Goal: Contribute content: Contribute content

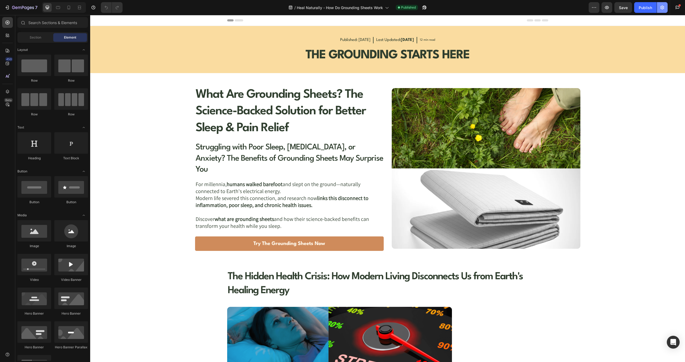
click at [665, 7] on button "button" at bounding box center [662, 7] width 11 height 11
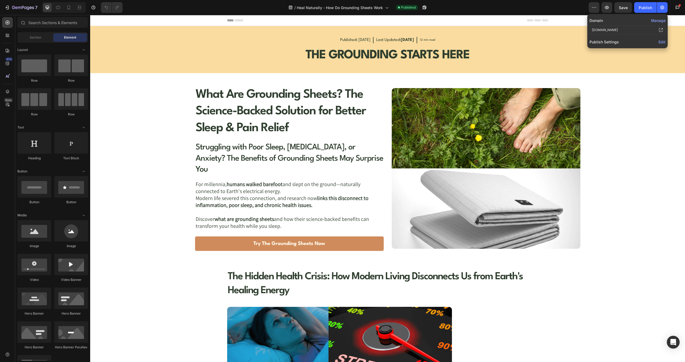
click at [662, 43] on span "Edit" at bounding box center [662, 42] width 7 height 5
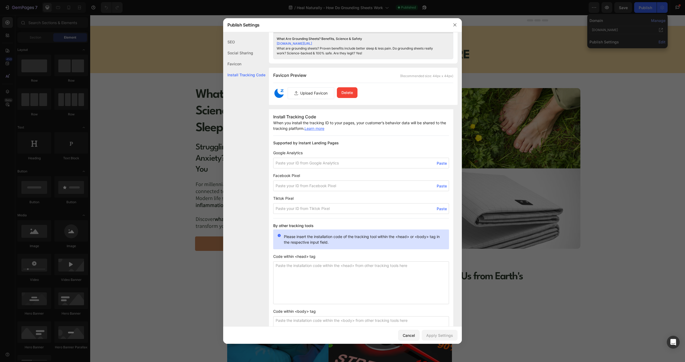
scroll to position [328, 0]
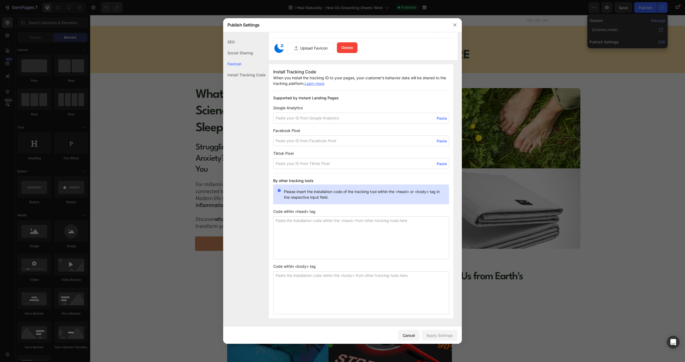
click at [297, 219] on textarea at bounding box center [361, 237] width 176 height 43
paste textarea "<!-- Google Tag Manager --> <script>(function(w,d,s,l,i){w[l]=w[l]||[];w[l].pus…"
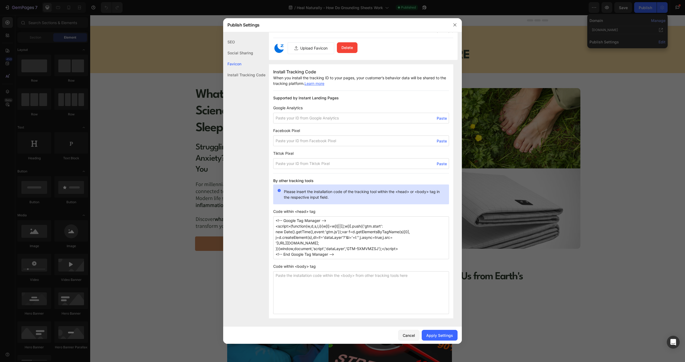
type textarea "<!-- Google Tag Manager --> <script>(function(w,d,s,l,i){w[l]=w[l]||[];w[l].pus…"
click at [294, 274] on textarea at bounding box center [361, 292] width 176 height 43
paste textarea "<!-- Google Tag Manager (noscript) --> <noscript><iframe src="[URL][DOMAIN_NAME…"
type textarea "<!-- Google Tag Manager (noscript) --> <noscript><iframe src="[URL][DOMAIN_NAME…"
click at [439, 334] on div "Apply Settings" at bounding box center [439, 336] width 27 height 6
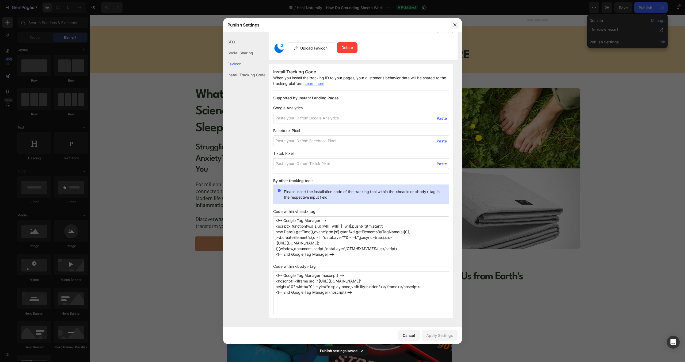
click at [455, 26] on icon "button" at bounding box center [455, 25] width 4 height 4
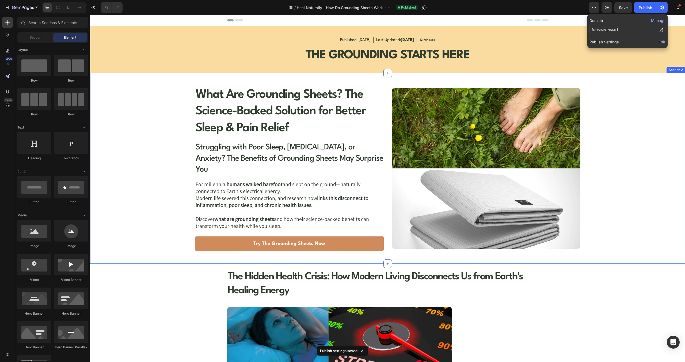
click at [637, 99] on div "What Are Grounding Sheets? The Science-Backed Solution for Better Sleep & Pain …" at bounding box center [388, 168] width 536 height 165
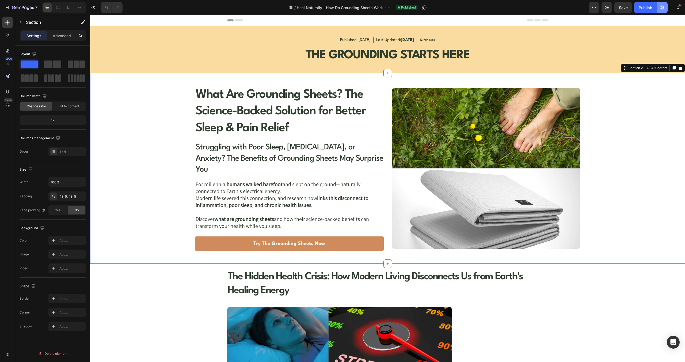
click at [661, 8] on icon "button" at bounding box center [663, 8] width 4 height 4
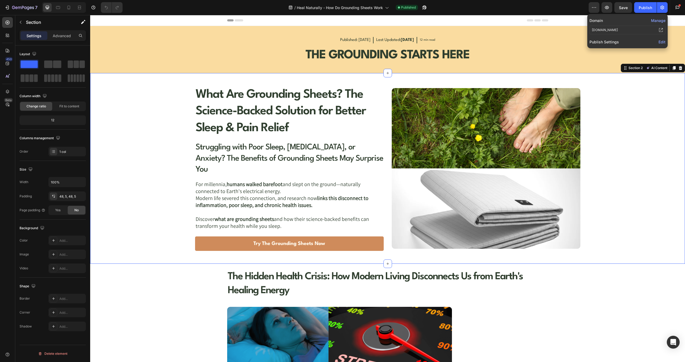
click at [660, 41] on span "Edit" at bounding box center [662, 42] width 7 height 5
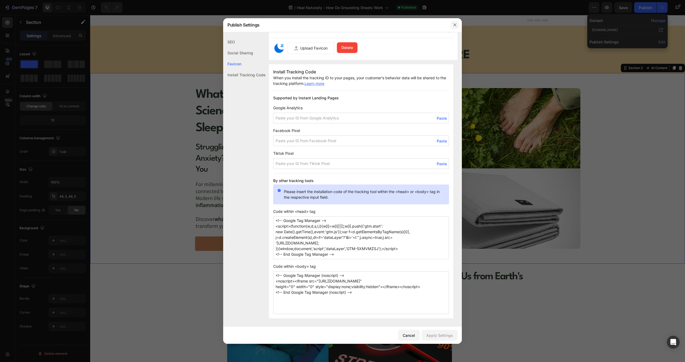
click at [455, 21] on button "button" at bounding box center [455, 25] width 9 height 9
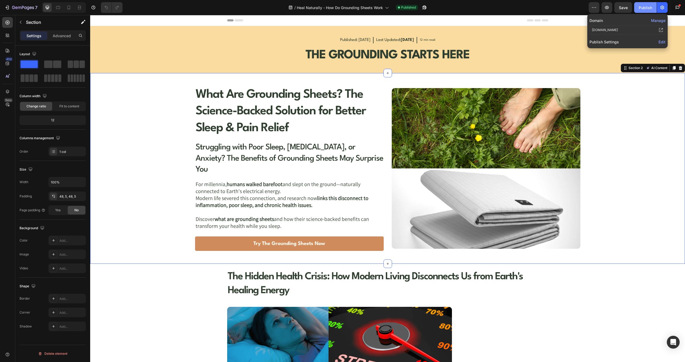
click at [644, 6] on div "Publish" at bounding box center [645, 8] width 13 height 6
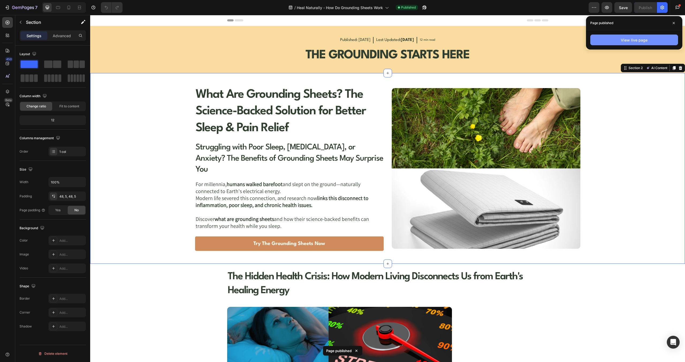
click at [611, 40] on button "View live page" at bounding box center [635, 40] width 88 height 11
